Goal: Task Accomplishment & Management: Use online tool/utility

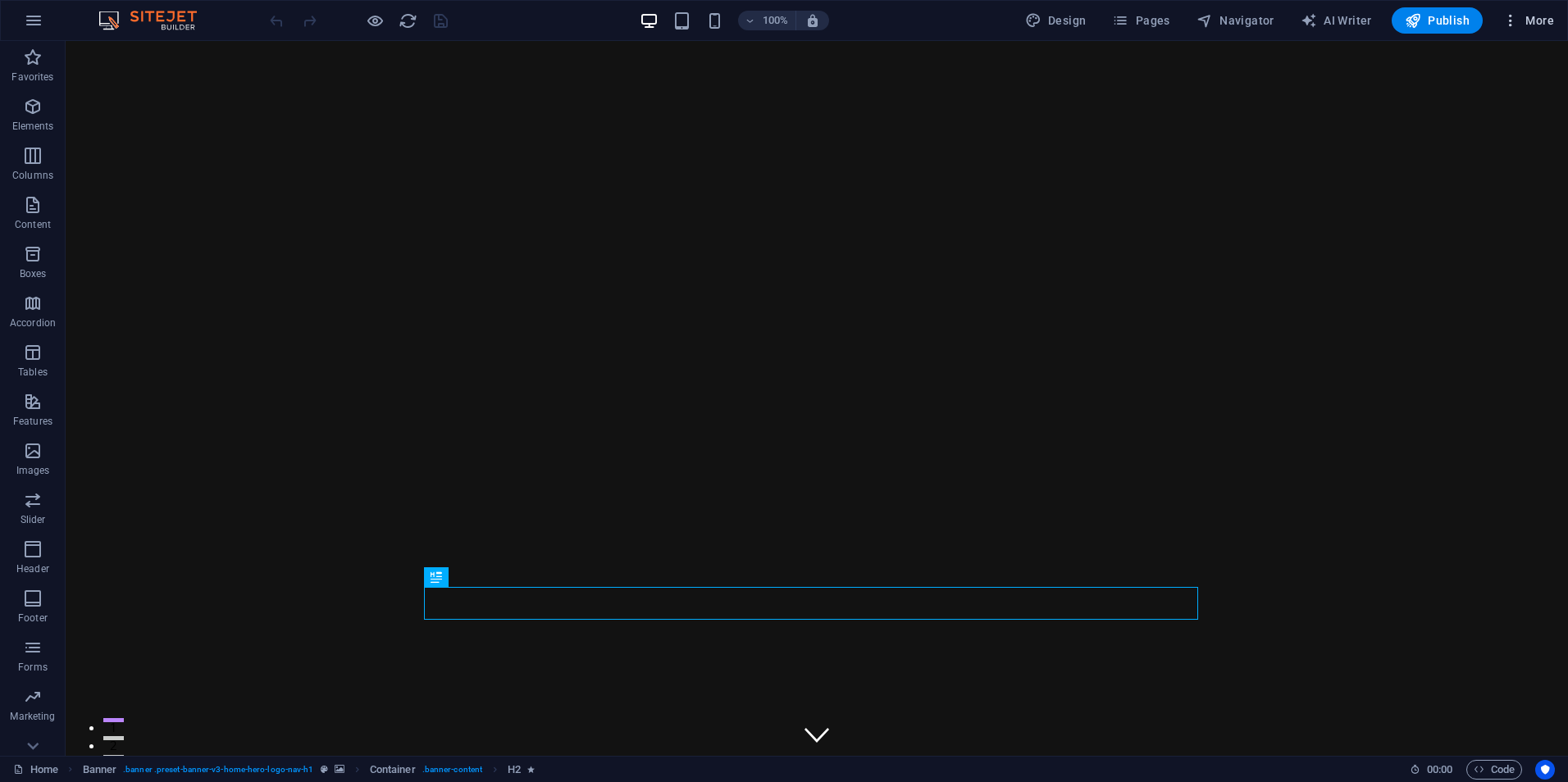
click at [1560, 14] on button "More" at bounding box center [1528, 20] width 65 height 26
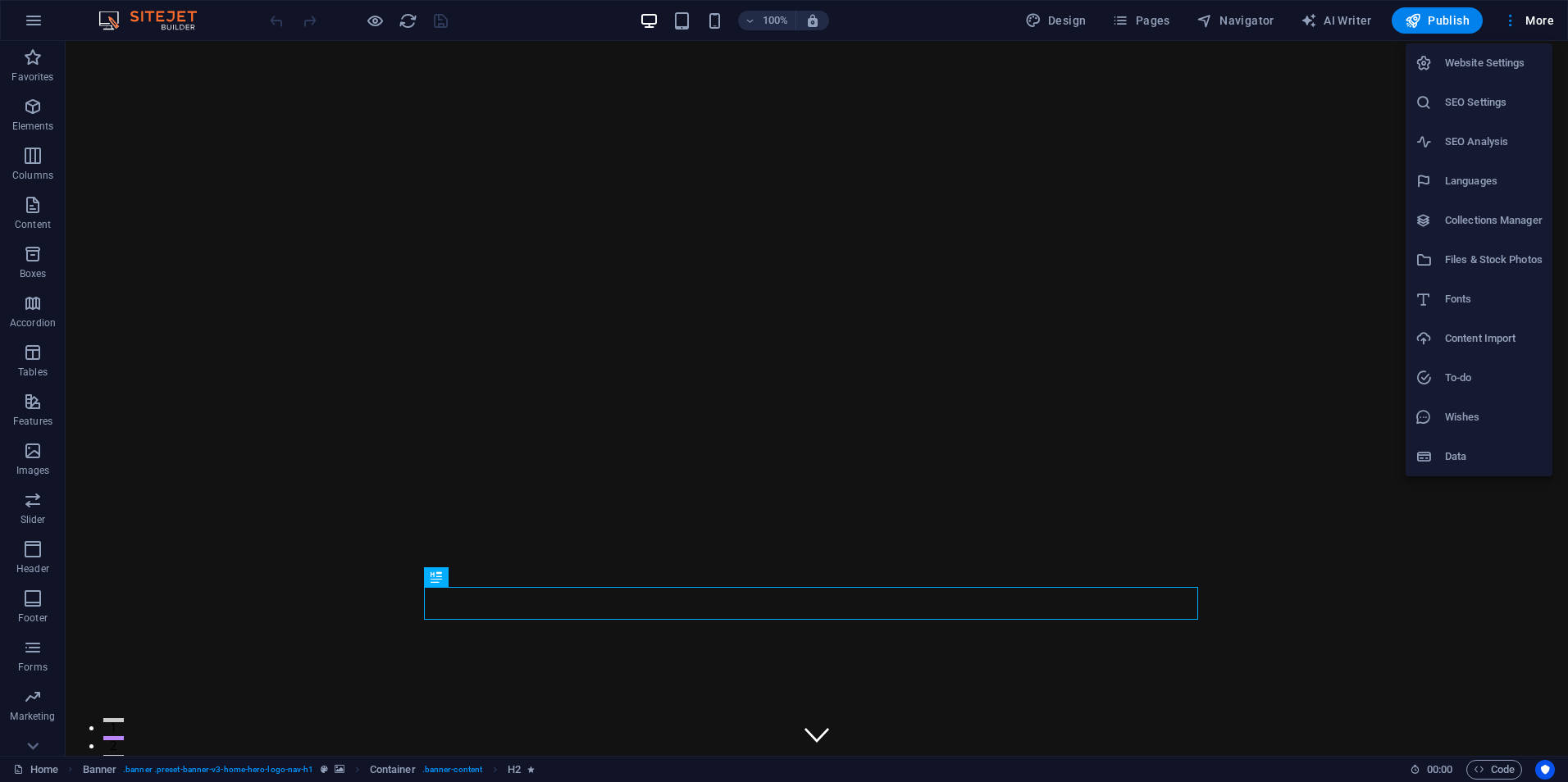
click at [1482, 68] on h6 "Website Settings" at bounding box center [1493, 63] width 97 height 19
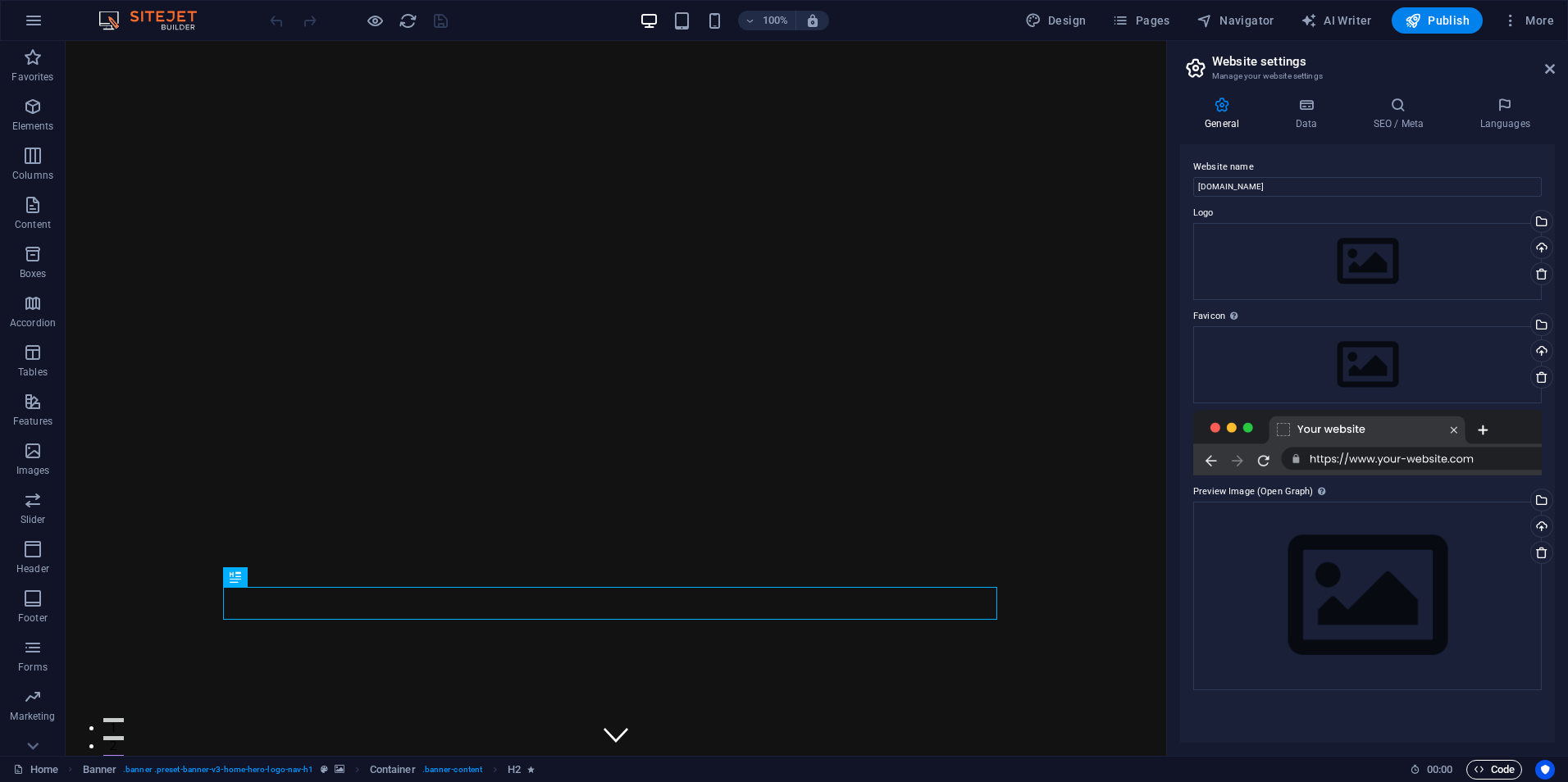
click at [1499, 771] on span "Code" at bounding box center [1494, 769] width 41 height 19
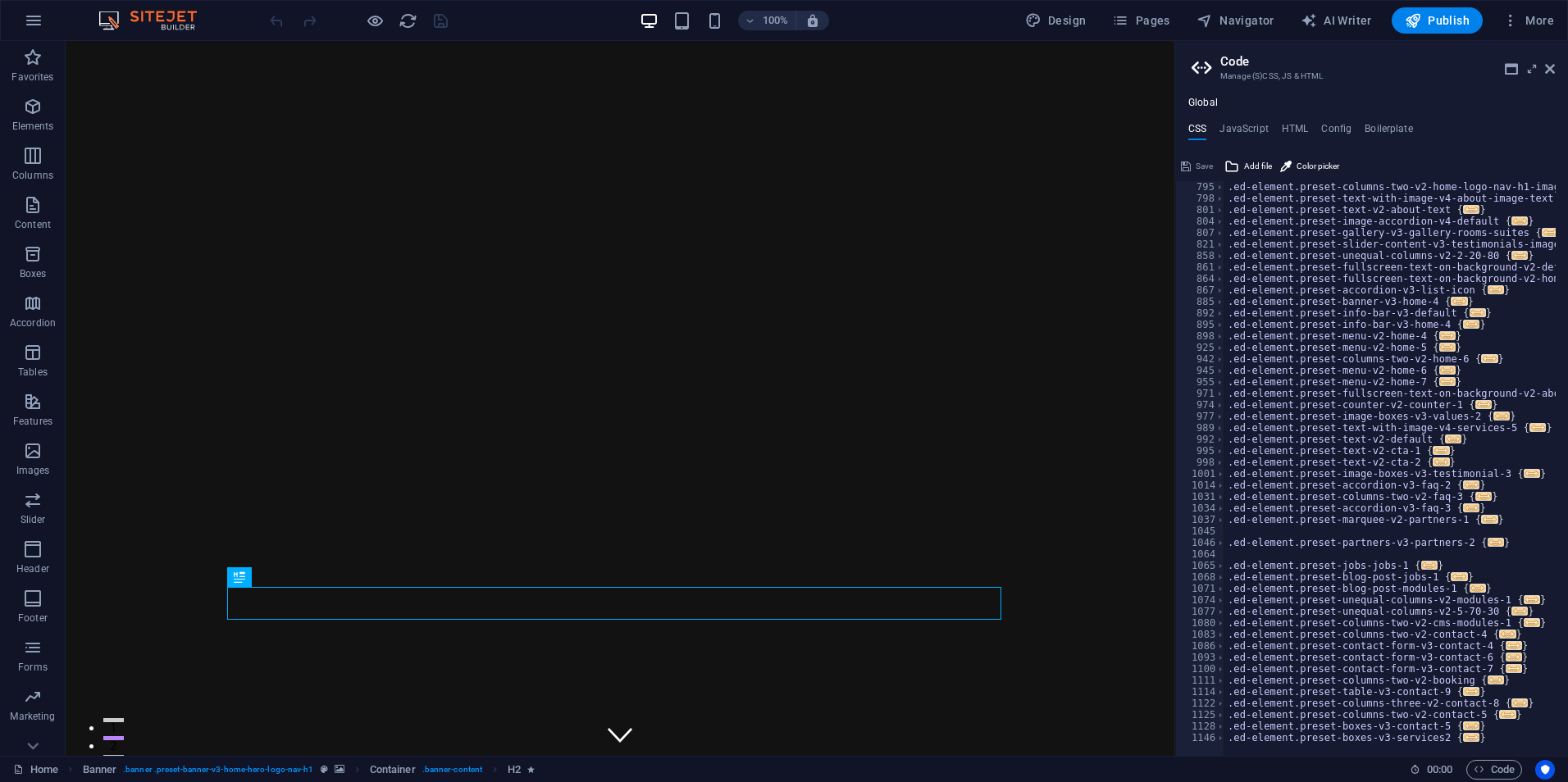
scroll to position [780, 0]
drag, startPoint x: 1551, startPoint y: 66, endPoint x: 1486, endPoint y: 25, distance: 76.9
click at [1551, 66] on icon at bounding box center [1550, 69] width 10 height 14
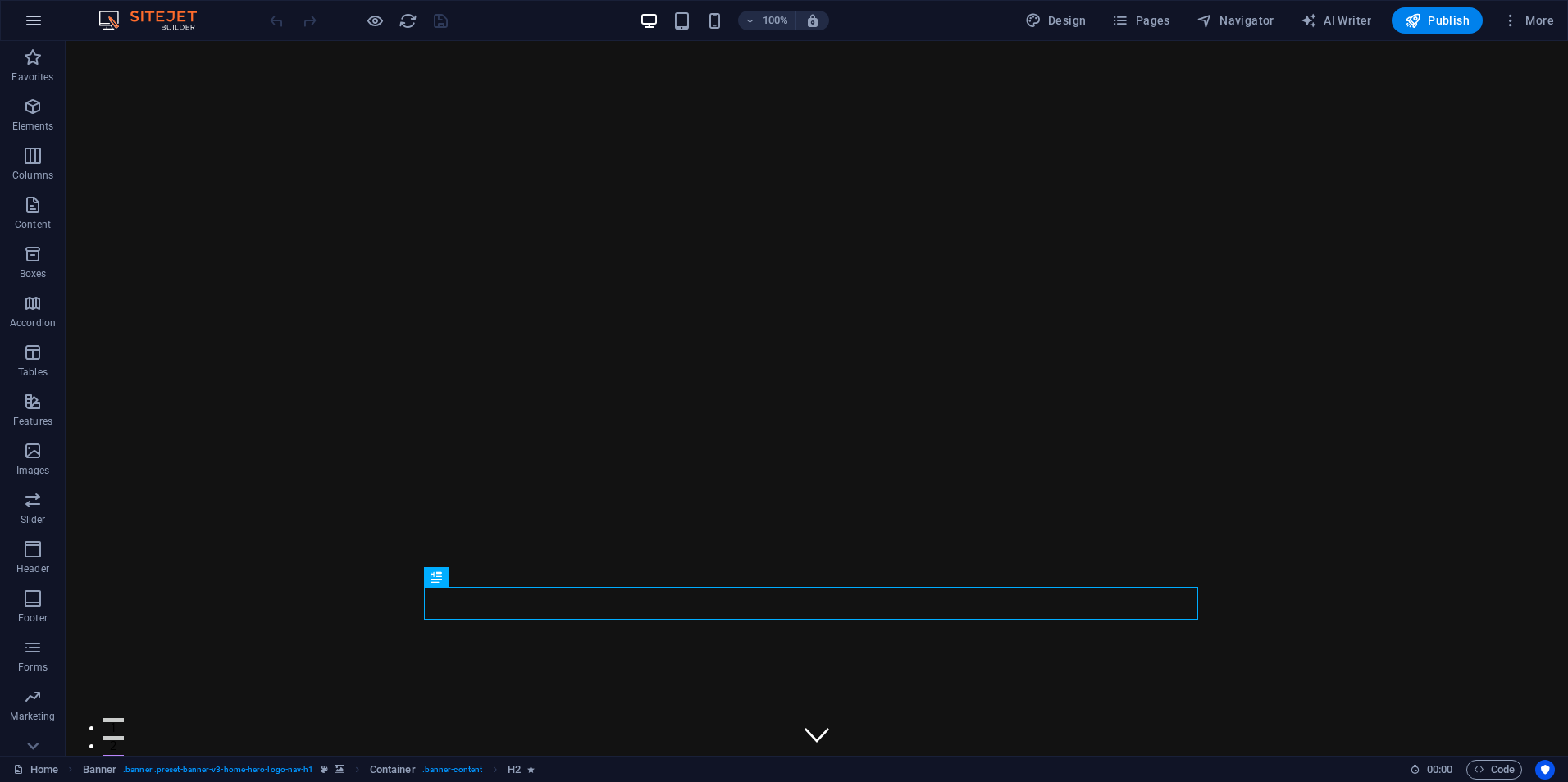
click at [30, 21] on icon "button" at bounding box center [33, 20] width 19 height 19
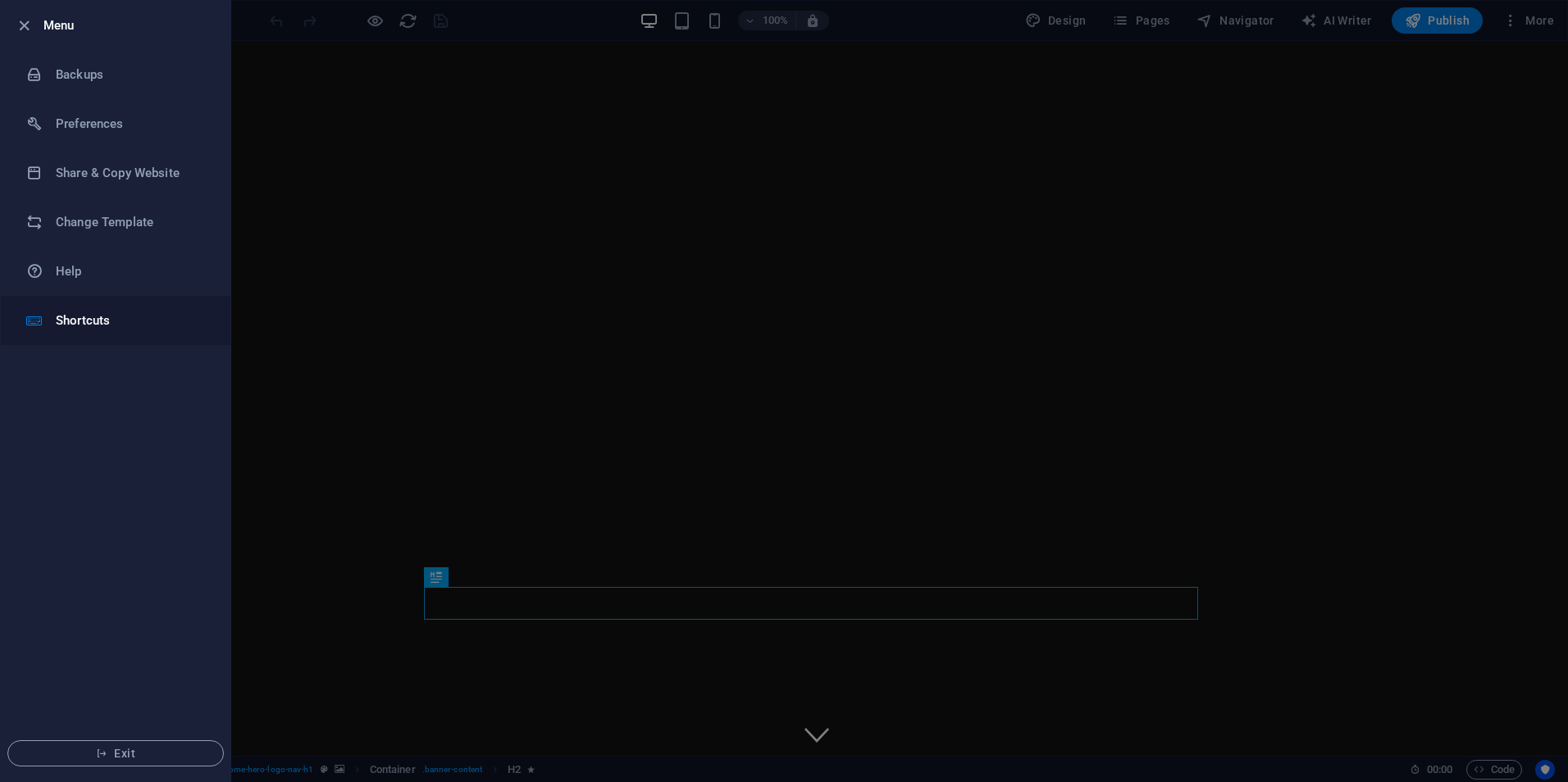
click at [100, 308] on li "Shortcuts" at bounding box center [115, 321] width 229 height 49
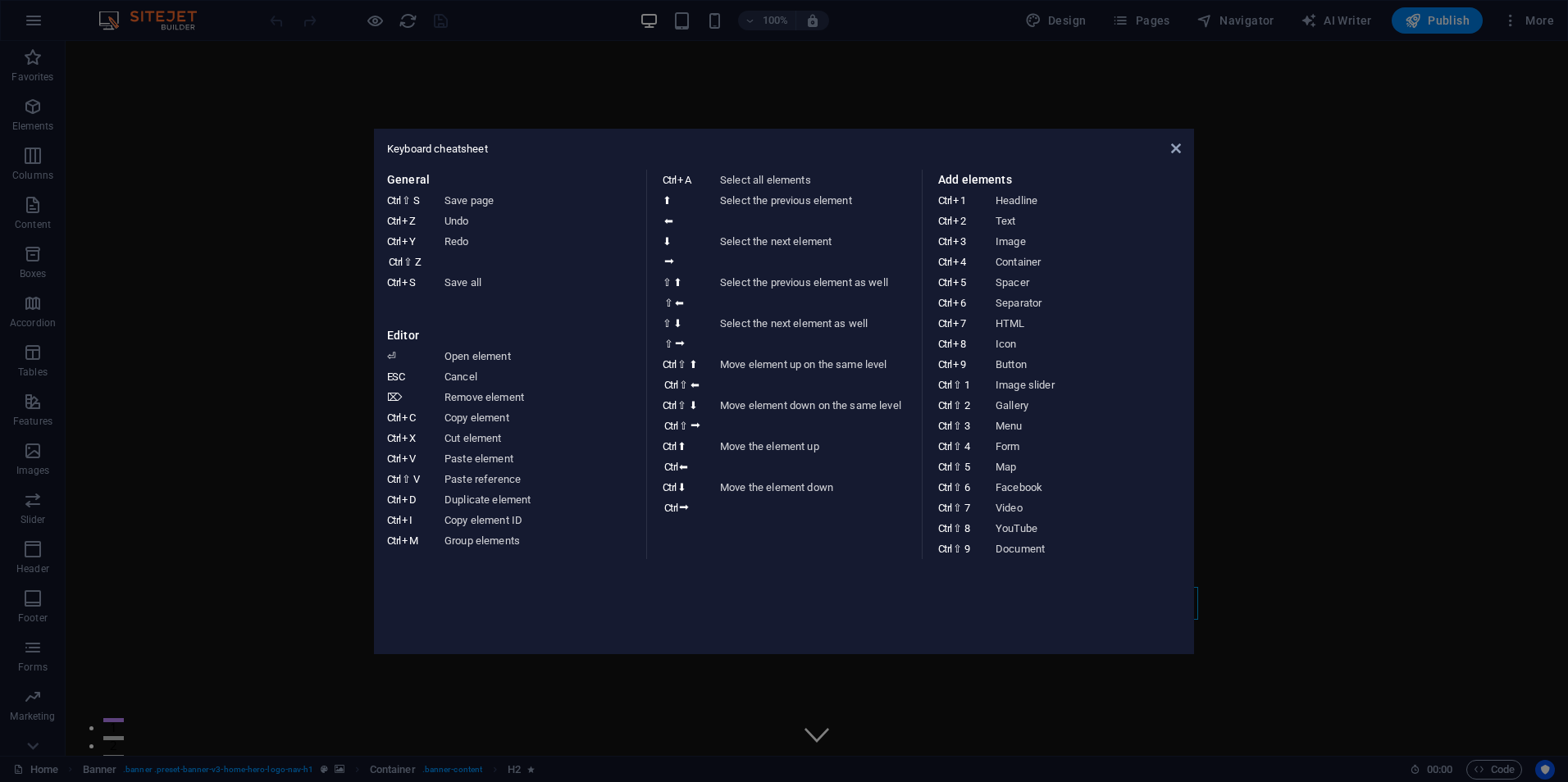
click at [267, 191] on aside "Keyboard cheatsheet General Ctrl ⇧ S Save page Ctrl Z Undo Ctrl Y Ctrl ⇧ Z Redo…" at bounding box center [784, 391] width 1568 height 782
